Goal: Task Accomplishment & Management: Manage account settings

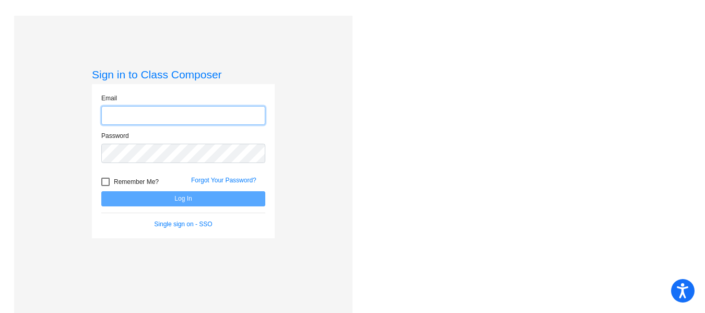
type input "[PERSON_NAME][EMAIL_ADDRESS][PERSON_NAME][DOMAIN_NAME]"
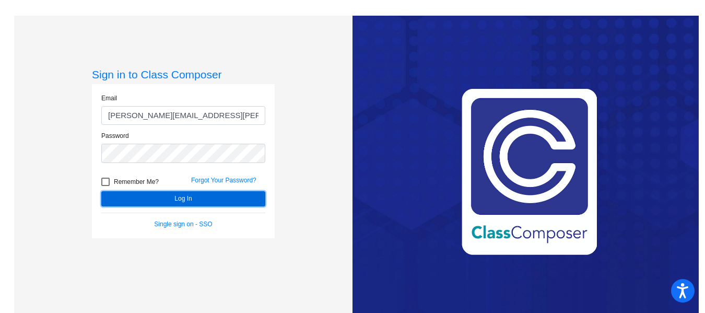
click at [181, 204] on button "Log In" at bounding box center [183, 198] width 164 height 15
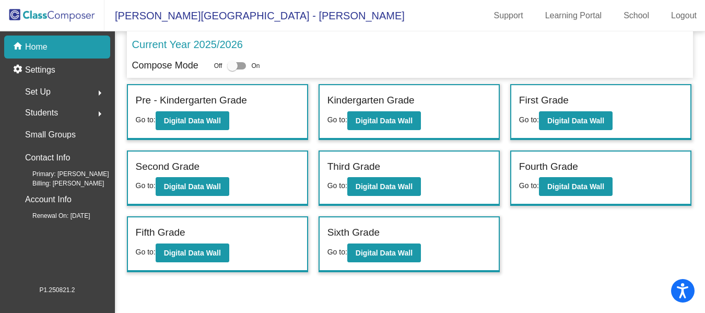
click at [49, 92] on span "Set Up" at bounding box center [38, 92] width 26 height 15
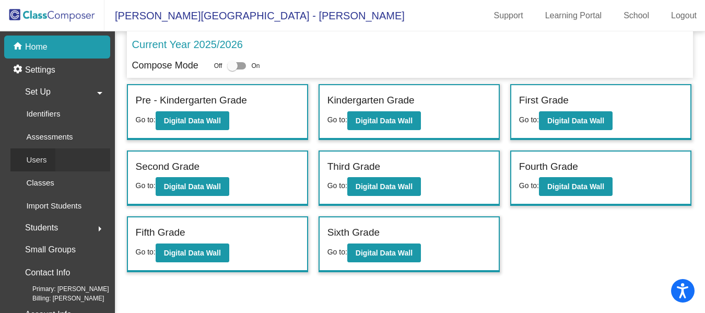
click at [44, 160] on p "Users" at bounding box center [36, 160] width 20 height 13
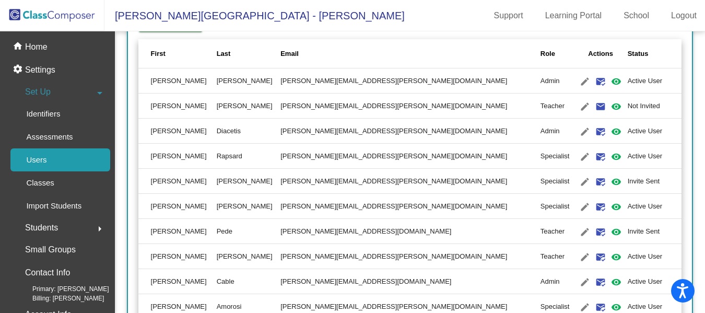
scroll to position [185, 0]
click at [579, 103] on mat-icon "edit" at bounding box center [585, 106] width 13 height 13
type input "[PERSON_NAME]"
type input "[PERSON_NAME][EMAIL_ADDRESS][PERSON_NAME][DOMAIN_NAME]"
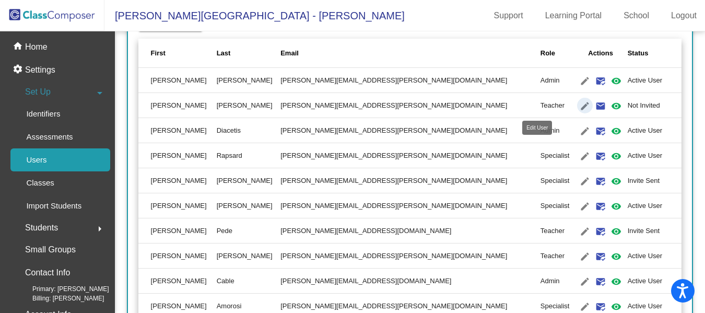
radio input "true"
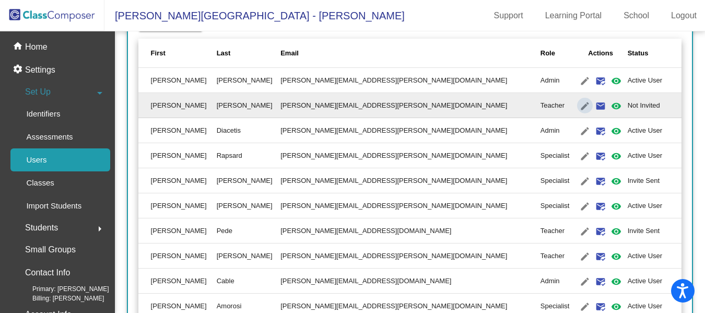
scroll to position [0, 0]
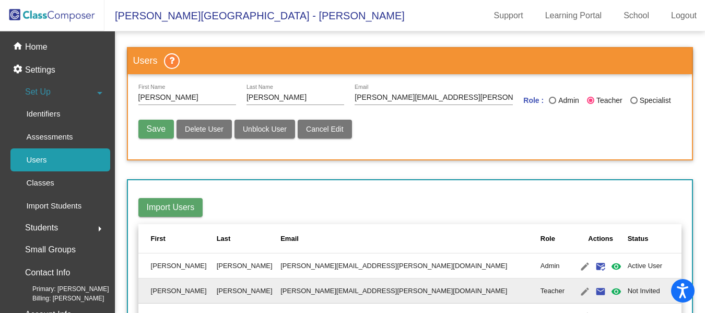
click at [470, 143] on div "Save Delete User Unblock User Cancel Edit" at bounding box center [410, 134] width 544 height 29
click at [149, 127] on span "Save" at bounding box center [156, 128] width 19 height 9
radio input "false"
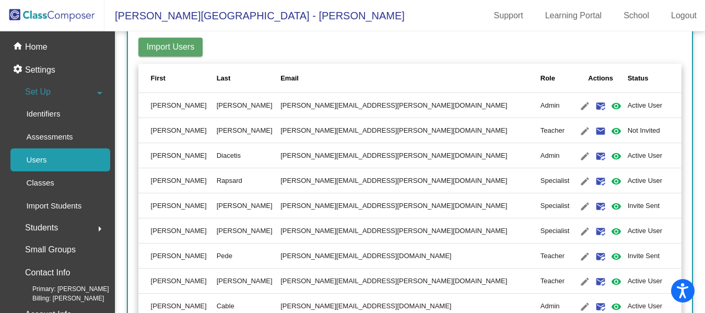
scroll to position [159, 0]
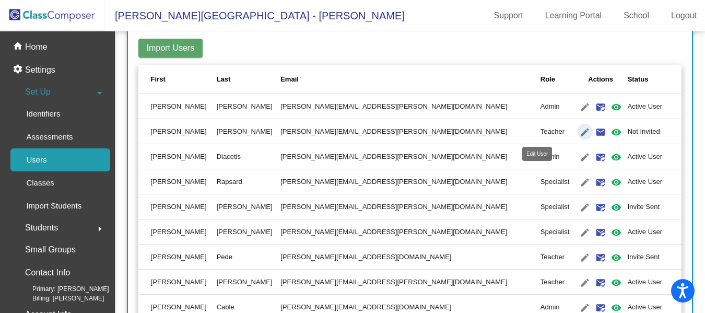
click at [579, 134] on mat-icon "edit" at bounding box center [585, 132] width 13 height 13
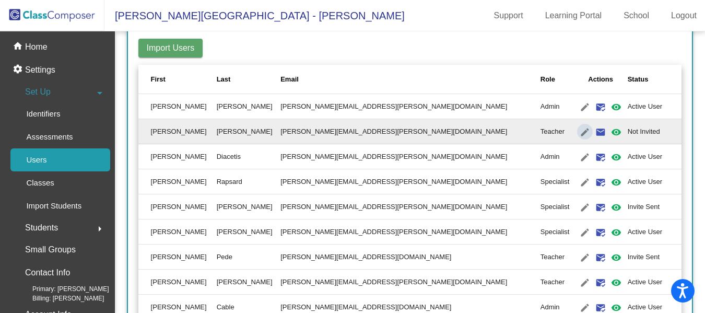
type input "[PERSON_NAME]"
type input "[PERSON_NAME][EMAIL_ADDRESS][PERSON_NAME][DOMAIN_NAME]"
radio input "true"
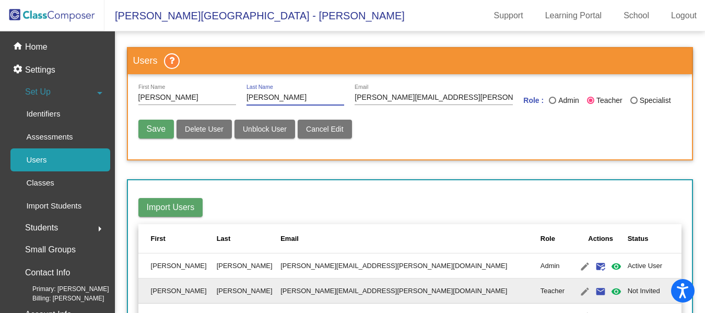
click at [300, 99] on input "[PERSON_NAME]" at bounding box center [296, 97] width 98 height 8
type input "L"
type input "[PERSON_NAME]"
click at [152, 131] on span "Save" at bounding box center [156, 128] width 19 height 9
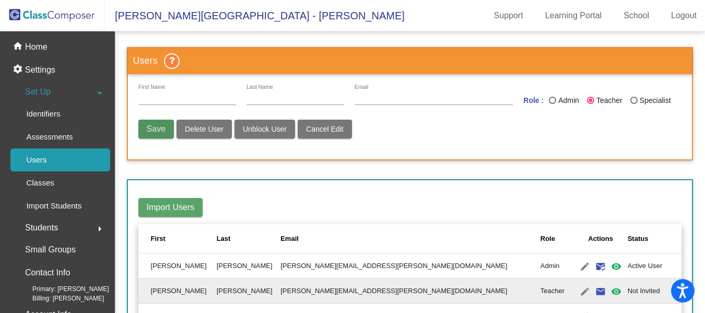
radio input "false"
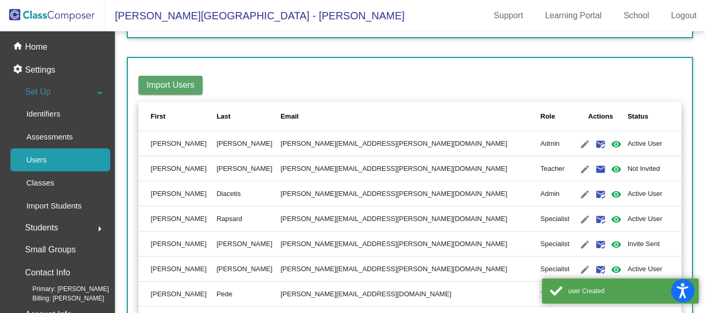
scroll to position [135, 0]
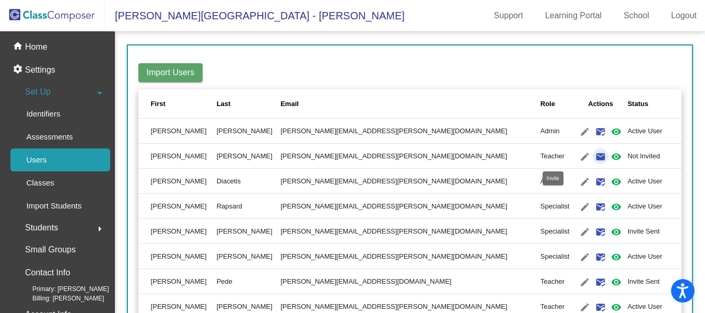
click at [594, 157] on mat-icon "email" at bounding box center [600, 156] width 13 height 13
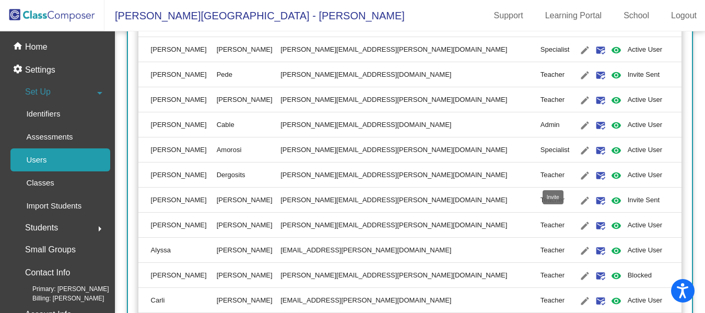
scroll to position [342, 0]
click at [594, 171] on mat-icon "mark_email_read" at bounding box center [600, 175] width 13 height 13
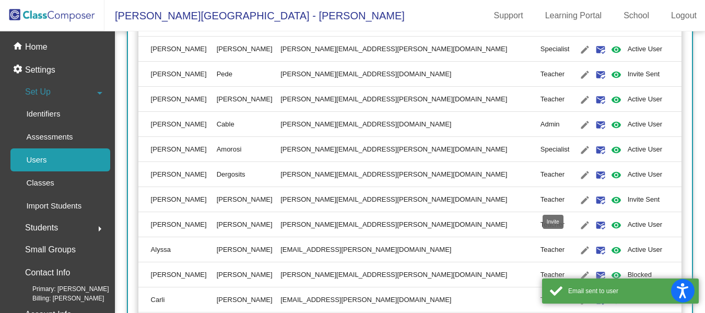
click at [594, 200] on mat-icon "mark_email_read" at bounding box center [600, 200] width 13 height 13
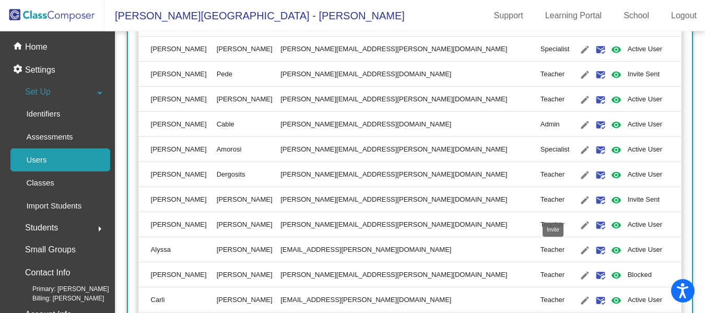
scroll to position [407, 0]
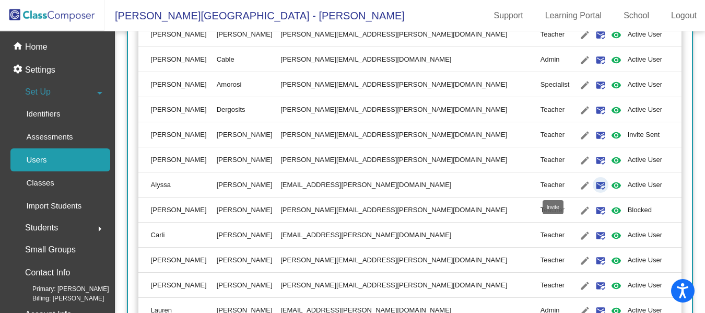
click at [594, 185] on mat-icon "mark_email_read" at bounding box center [600, 185] width 13 height 13
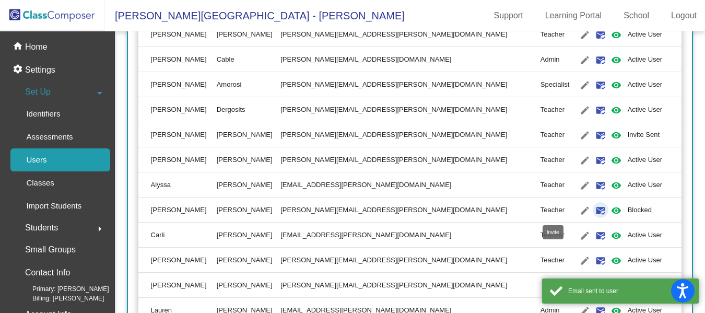
click at [594, 212] on mat-icon "mark_email_read" at bounding box center [600, 210] width 13 height 13
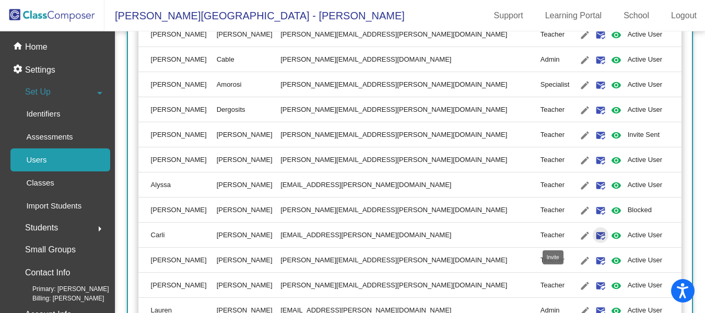
click at [594, 232] on mat-icon "mark_email_read" at bounding box center [600, 235] width 13 height 13
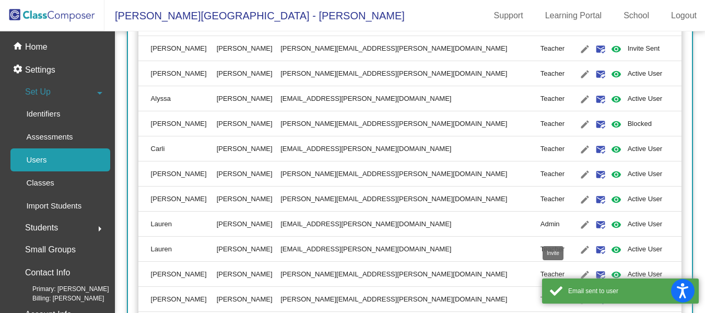
scroll to position [506, 0]
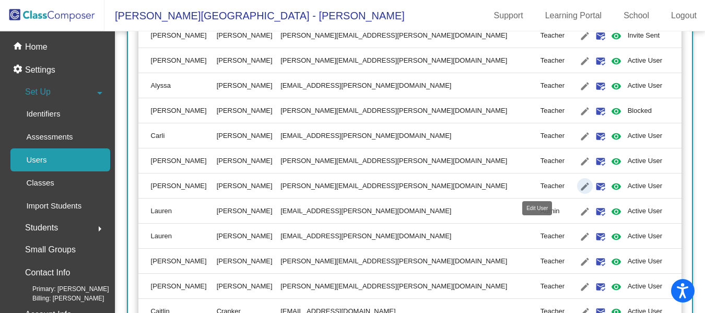
click at [579, 183] on mat-icon "edit" at bounding box center [585, 186] width 13 height 13
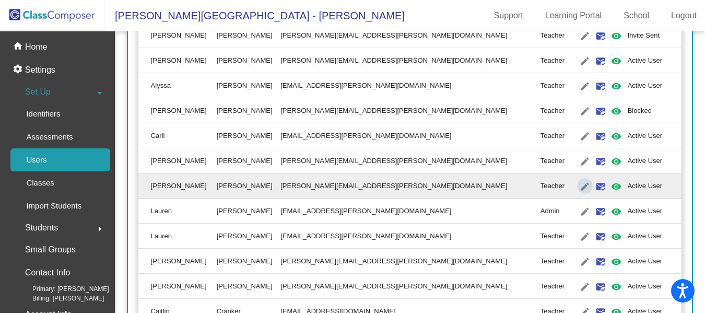
type input "[PERSON_NAME]"
type input "[PERSON_NAME][EMAIL_ADDRESS][PERSON_NAME][DOMAIN_NAME]"
radio input "true"
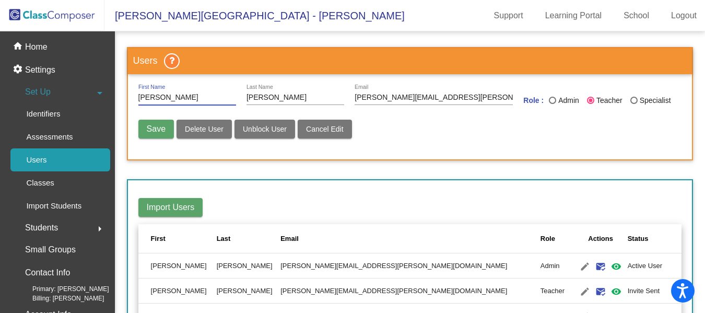
click at [205, 136] on button "Delete User" at bounding box center [204, 129] width 55 height 19
radio input "false"
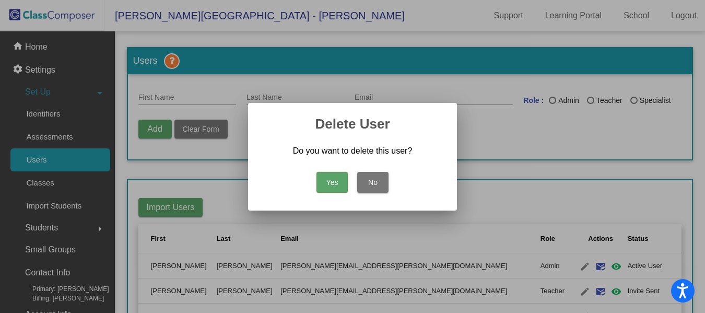
click at [332, 168] on div "Yes No" at bounding box center [353, 179] width 184 height 37
click at [330, 190] on button "Yes" at bounding box center [332, 182] width 31 height 21
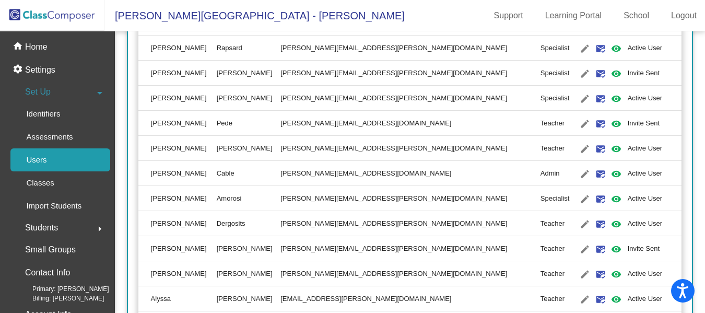
scroll to position [294, 0]
click at [594, 148] on mat-icon "mark_email_read" at bounding box center [600, 148] width 13 height 13
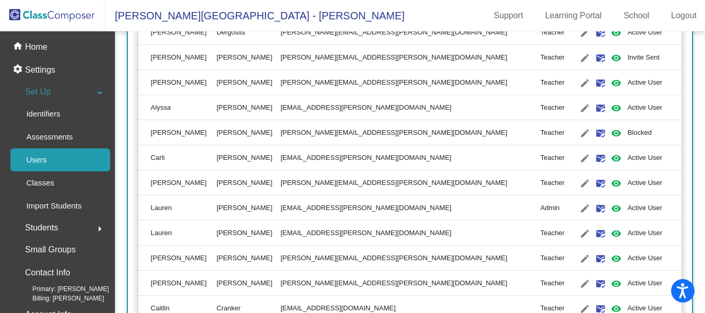
scroll to position [485, 0]
click at [594, 183] on mat-icon "mark_email_read" at bounding box center [600, 183] width 13 height 13
click at [594, 232] on mat-icon "mark_email_read" at bounding box center [600, 233] width 13 height 13
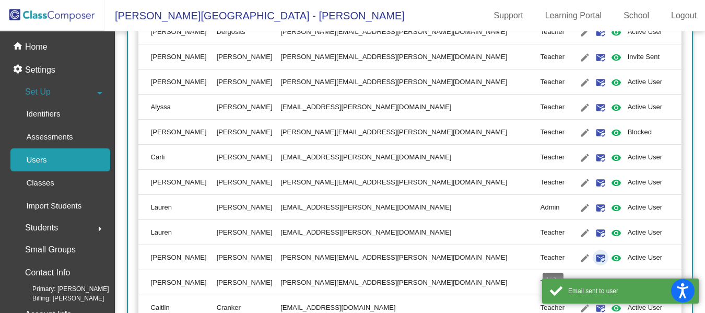
click at [594, 257] on mat-icon "mark_email_read" at bounding box center [600, 258] width 13 height 13
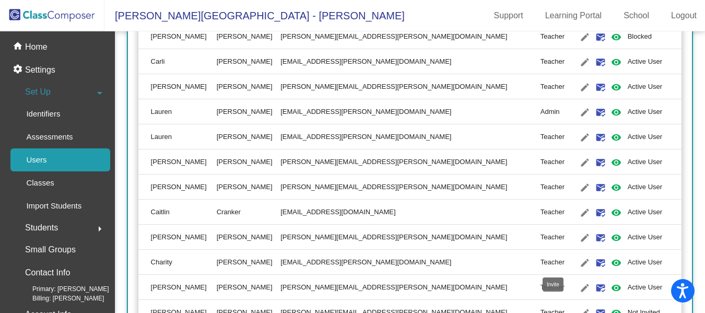
scroll to position [581, 0]
click at [594, 185] on mat-icon "mark_email_read" at bounding box center [600, 187] width 13 height 13
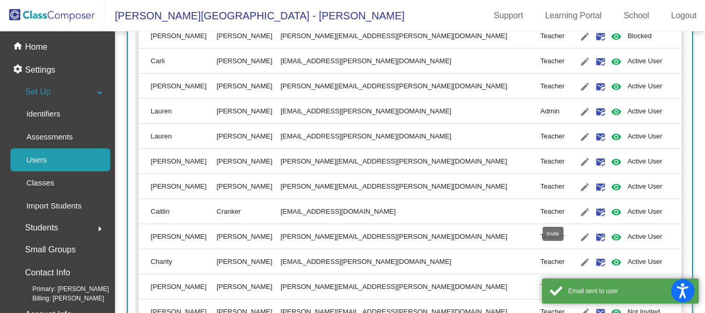
click at [594, 209] on mat-icon "mark_email_read" at bounding box center [600, 212] width 13 height 13
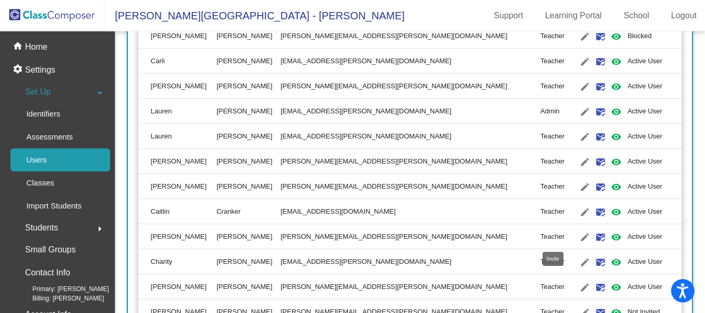
click at [594, 236] on mat-icon "mark_email_read" at bounding box center [600, 237] width 13 height 13
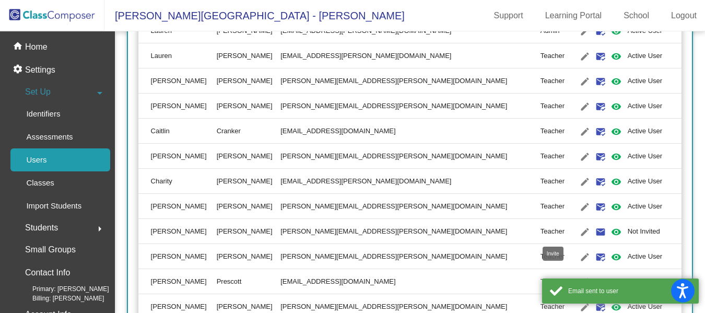
scroll to position [662, 0]
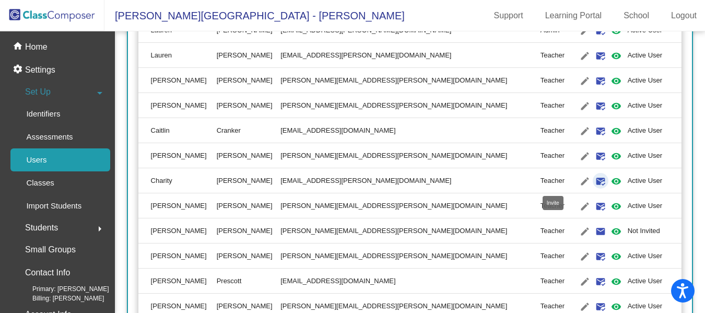
click at [594, 184] on mat-icon "mark_email_read" at bounding box center [600, 181] width 13 height 13
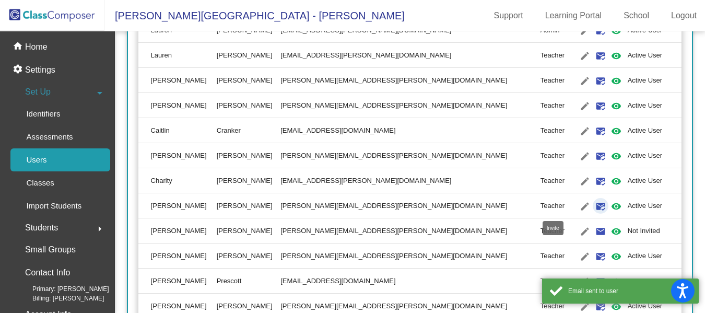
click at [594, 207] on mat-icon "mark_email_read" at bounding box center [600, 206] width 13 height 13
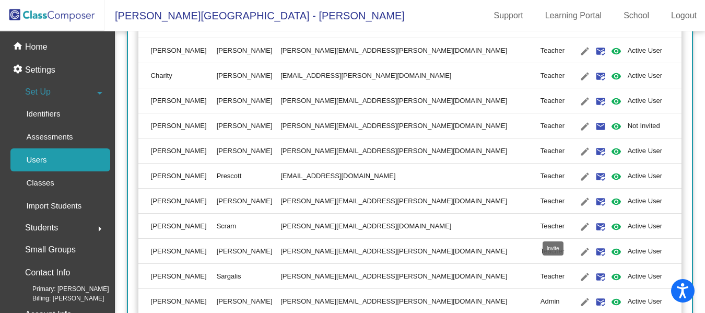
scroll to position [767, 0]
click at [594, 223] on mat-icon "mark_email_read" at bounding box center [600, 226] width 13 height 13
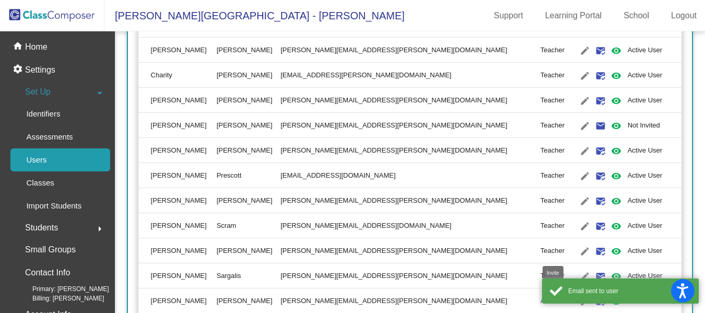
click at [594, 250] on mat-icon "mark_email_read" at bounding box center [600, 251] width 13 height 13
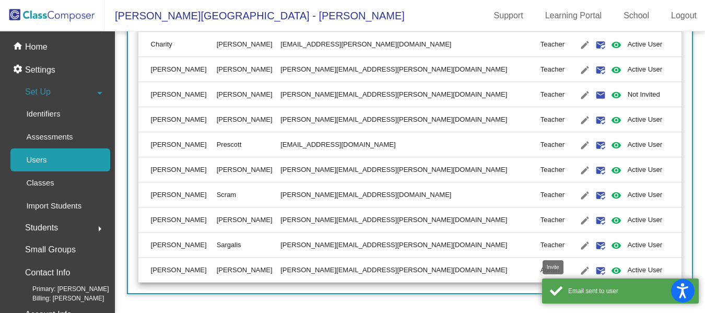
click at [594, 242] on mat-icon "mark_email_read" at bounding box center [600, 245] width 13 height 13
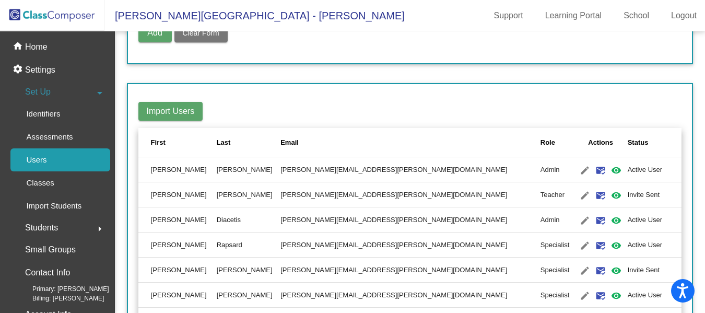
scroll to position [0, 0]
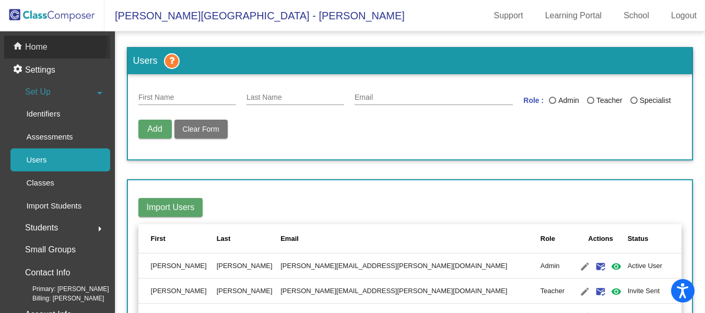
click at [31, 42] on p "Home" at bounding box center [36, 47] width 22 height 13
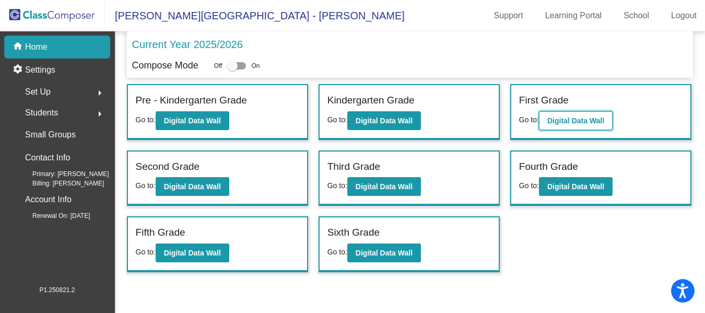
click at [575, 122] on b "Digital Data Wall" at bounding box center [575, 120] width 57 height 8
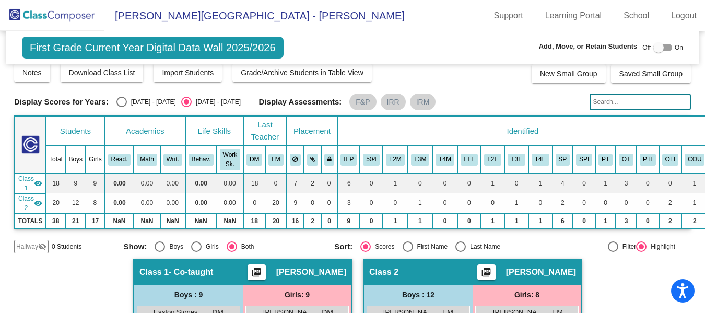
scroll to position [323, 0]
